Goal: Complete application form

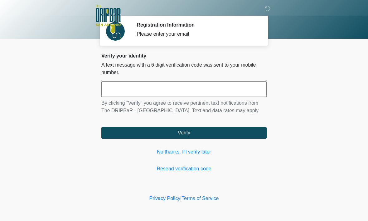
scroll to position [0, 0]
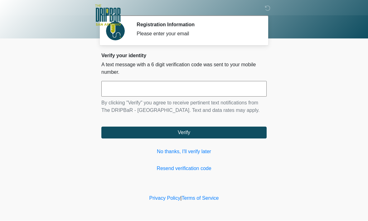
click at [118, 86] on input "text" at bounding box center [183, 89] width 165 height 16
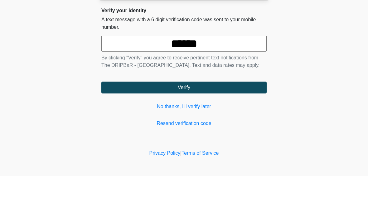
type input "******"
click at [184, 127] on button "Verify" at bounding box center [183, 133] width 165 height 12
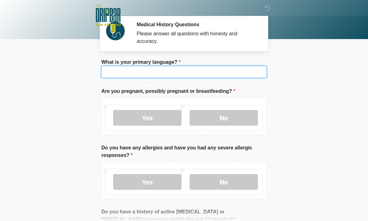
click at [184, 70] on input "What is your primary language?" at bounding box center [183, 72] width 165 height 12
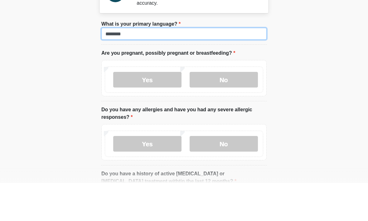
type input "*******"
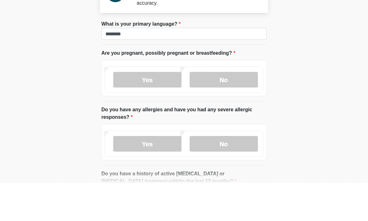
click at [230, 110] on label "No" at bounding box center [224, 118] width 68 height 16
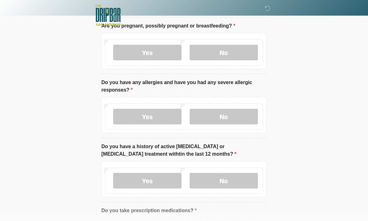
scroll to position [68, 0]
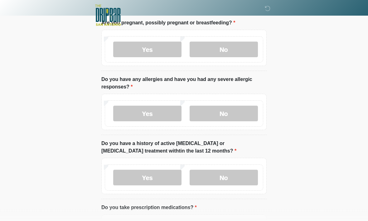
click at [225, 114] on label "No" at bounding box center [224, 114] width 68 height 16
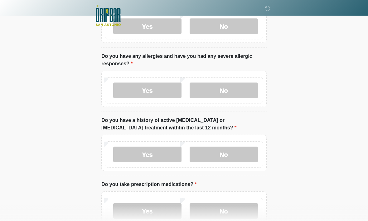
scroll to position [99, 0]
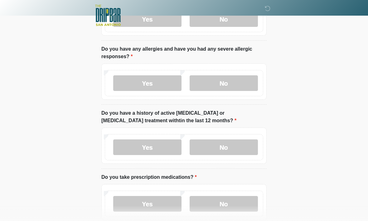
click at [226, 149] on label "No" at bounding box center [224, 147] width 68 height 16
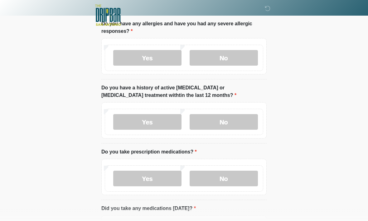
scroll to position [126, 0]
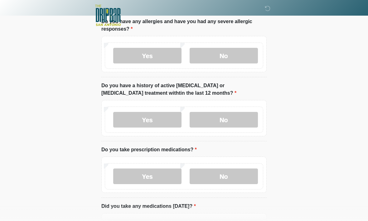
click at [156, 175] on label "Yes" at bounding box center [147, 176] width 68 height 16
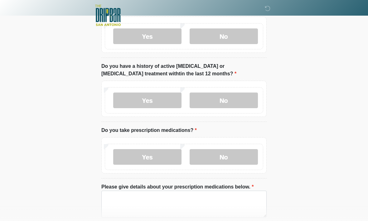
scroll to position [164, 0]
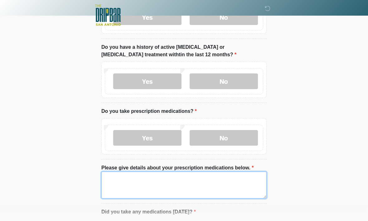
click at [113, 184] on textarea "Please give details about your prescription medications below." at bounding box center [183, 185] width 165 height 27
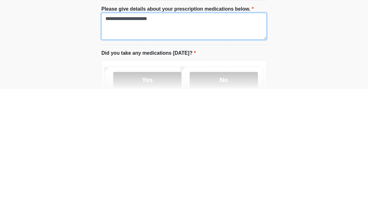
scroll to position [193, 0]
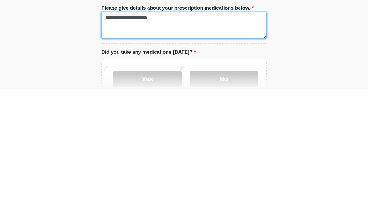
type textarea "**********"
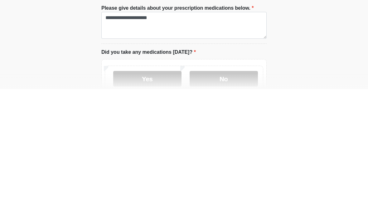
click at [160, 203] on label "Yes" at bounding box center [147, 211] width 68 height 16
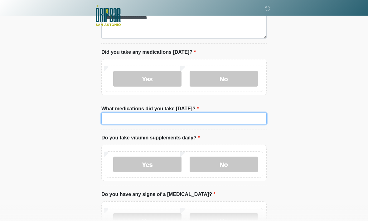
click at [117, 118] on input "What medications did you take [DATE]?" at bounding box center [183, 118] width 165 height 12
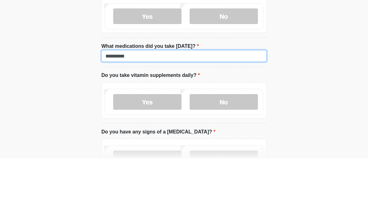
type input "**********"
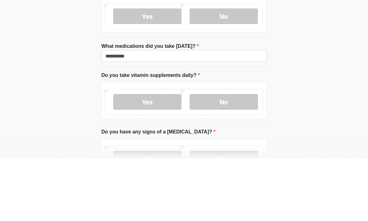
click at [155, 156] on label "Yes" at bounding box center [147, 164] width 68 height 16
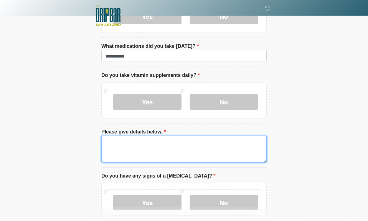
click at [111, 146] on textarea "Please give details below." at bounding box center [183, 148] width 165 height 27
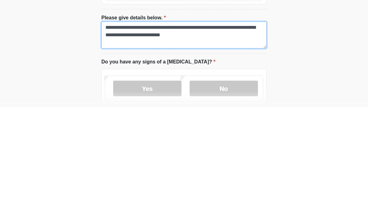
type textarea "**********"
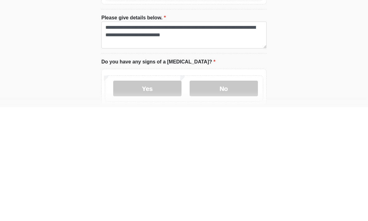
click at [230, 194] on label "No" at bounding box center [224, 202] width 68 height 16
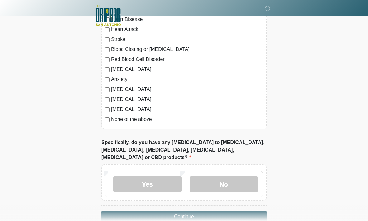
scroll to position [636, 0]
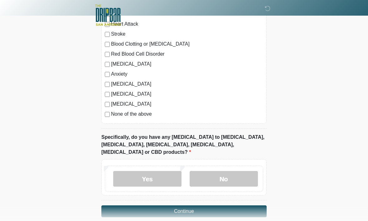
click at [226, 172] on label "No" at bounding box center [224, 179] width 68 height 16
click at [190, 205] on button "Continue" at bounding box center [183, 211] width 165 height 12
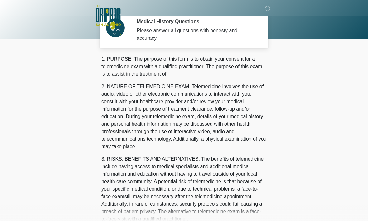
scroll to position [0, 0]
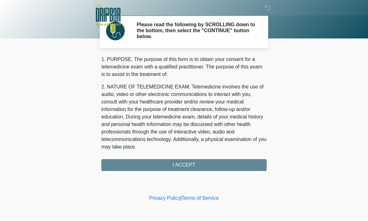
click at [201, 166] on div "1. PURPOSE. The purpose of this form is to obtain your consent for a telemedici…" at bounding box center [183, 113] width 165 height 115
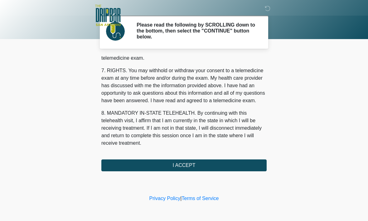
scroll to position [281, 0]
click at [187, 167] on button "I ACCEPT" at bounding box center [183, 165] width 165 height 12
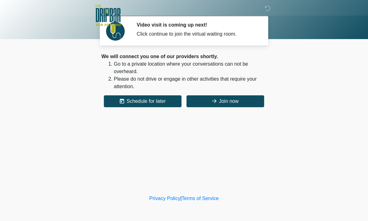
click at [243, 105] on button "Join now" at bounding box center [226, 101] width 78 height 12
